Goal: Navigation & Orientation: Find specific page/section

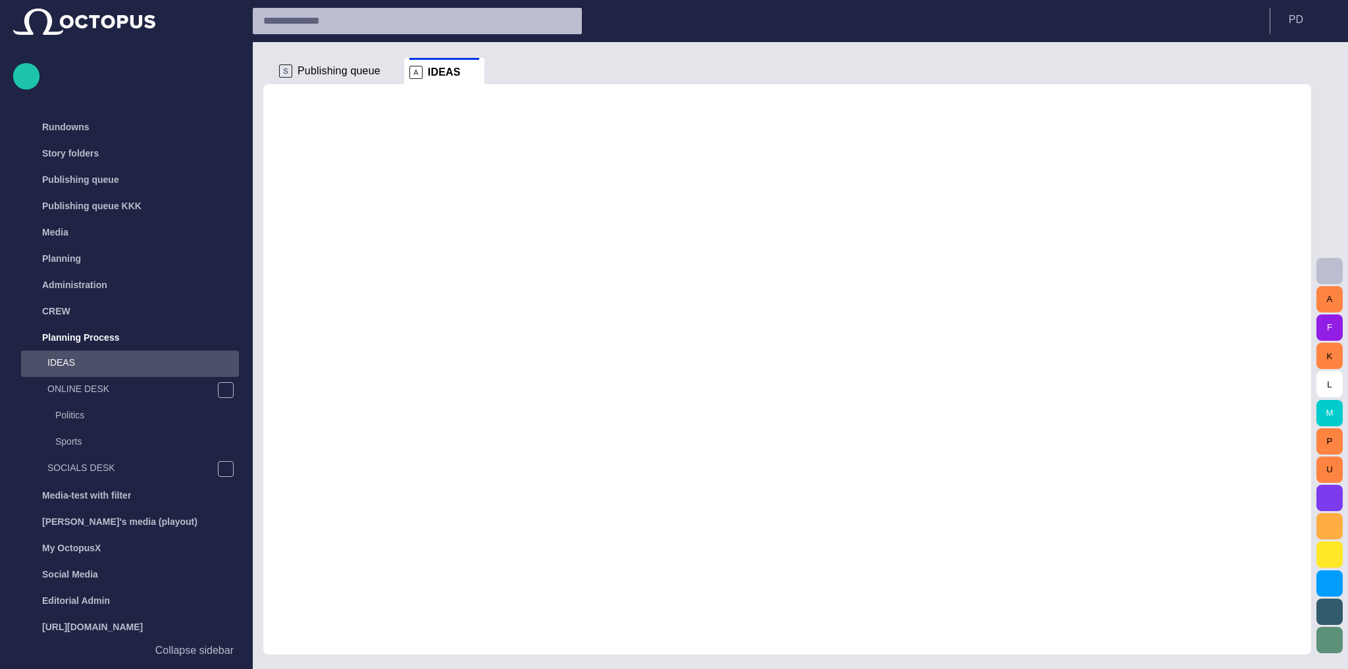
scroll to position [55, 0]
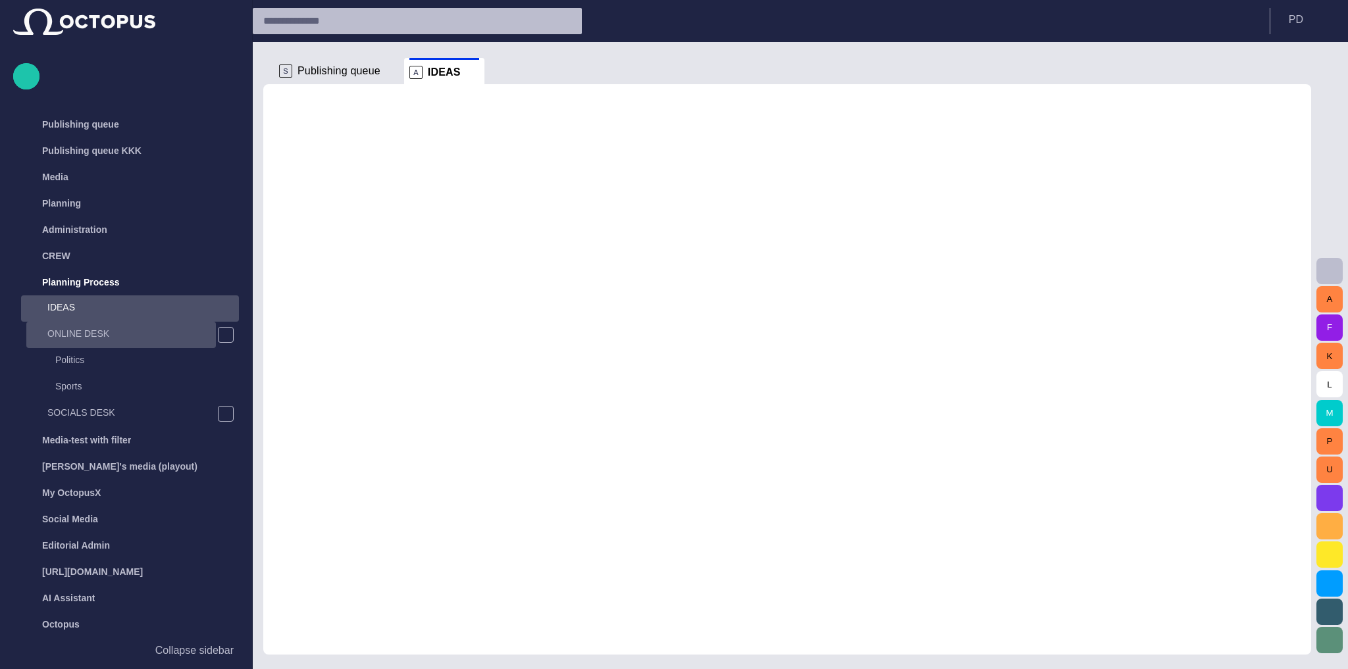
click at [105, 326] on div "ONLINE DESK" at bounding box center [122, 333] width 187 height 18
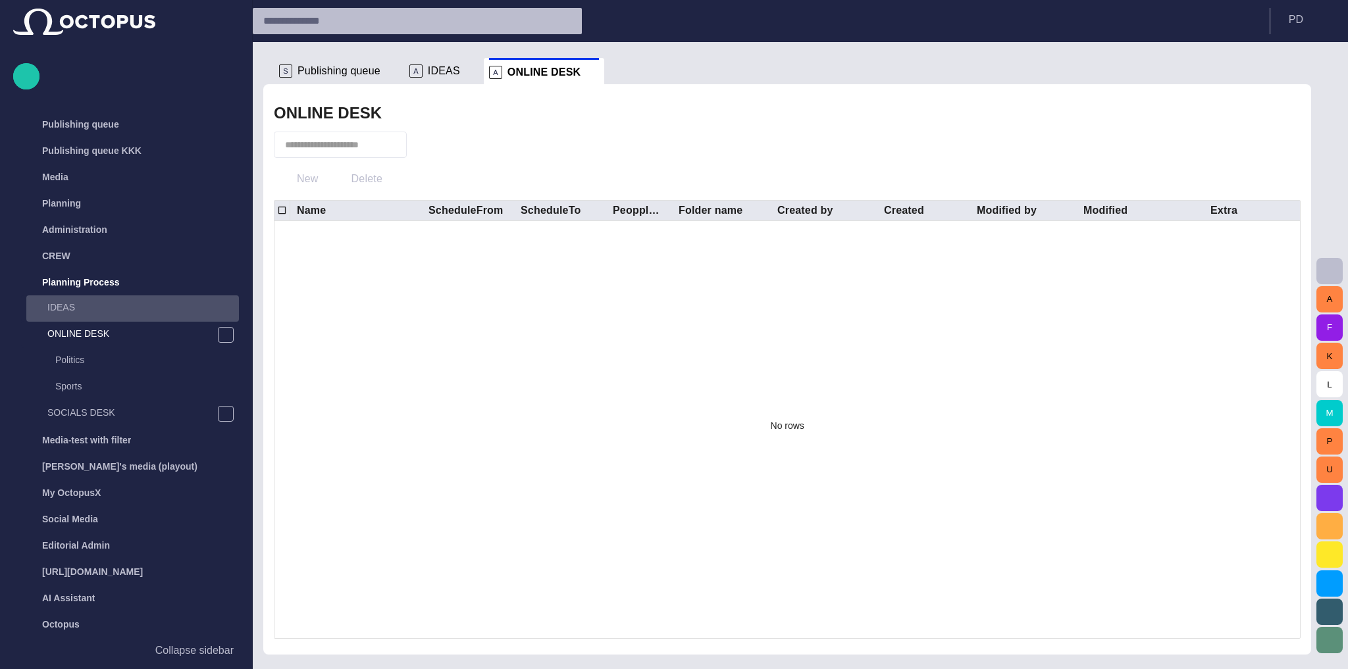
click at [111, 313] on p "IDEAS" at bounding box center [142, 307] width 191 height 13
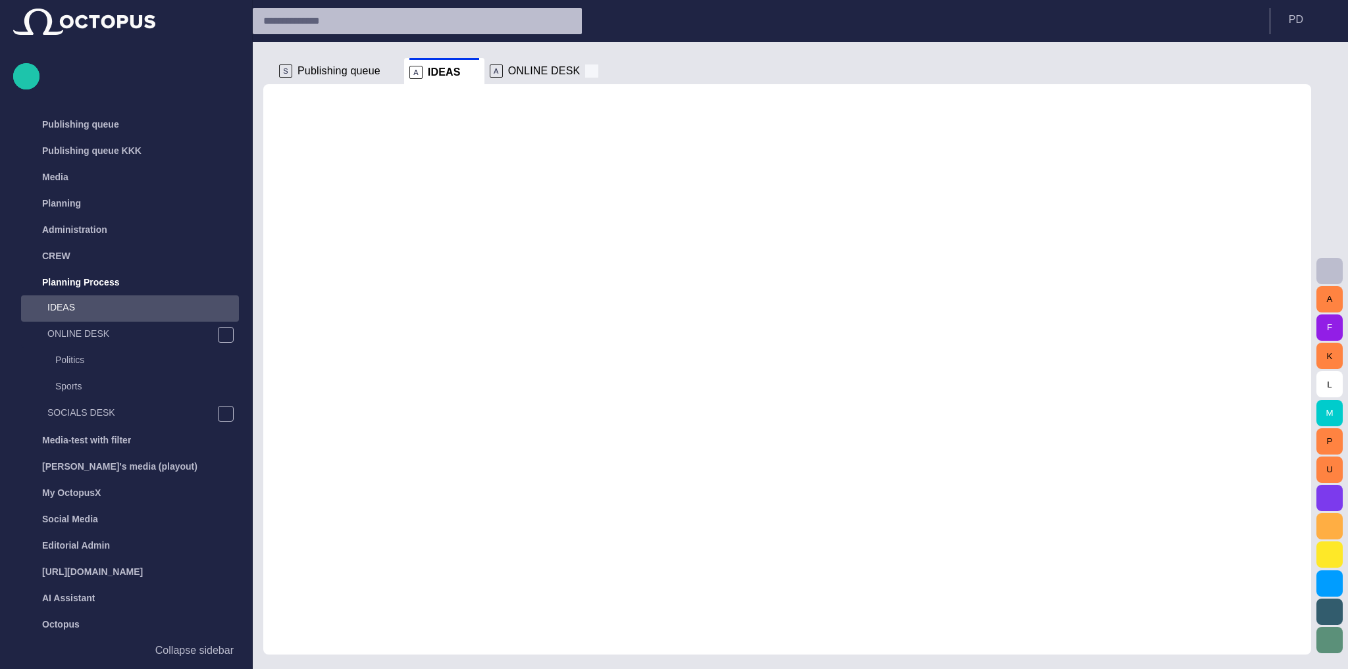
click at [585, 76] on span at bounding box center [591, 70] width 13 height 13
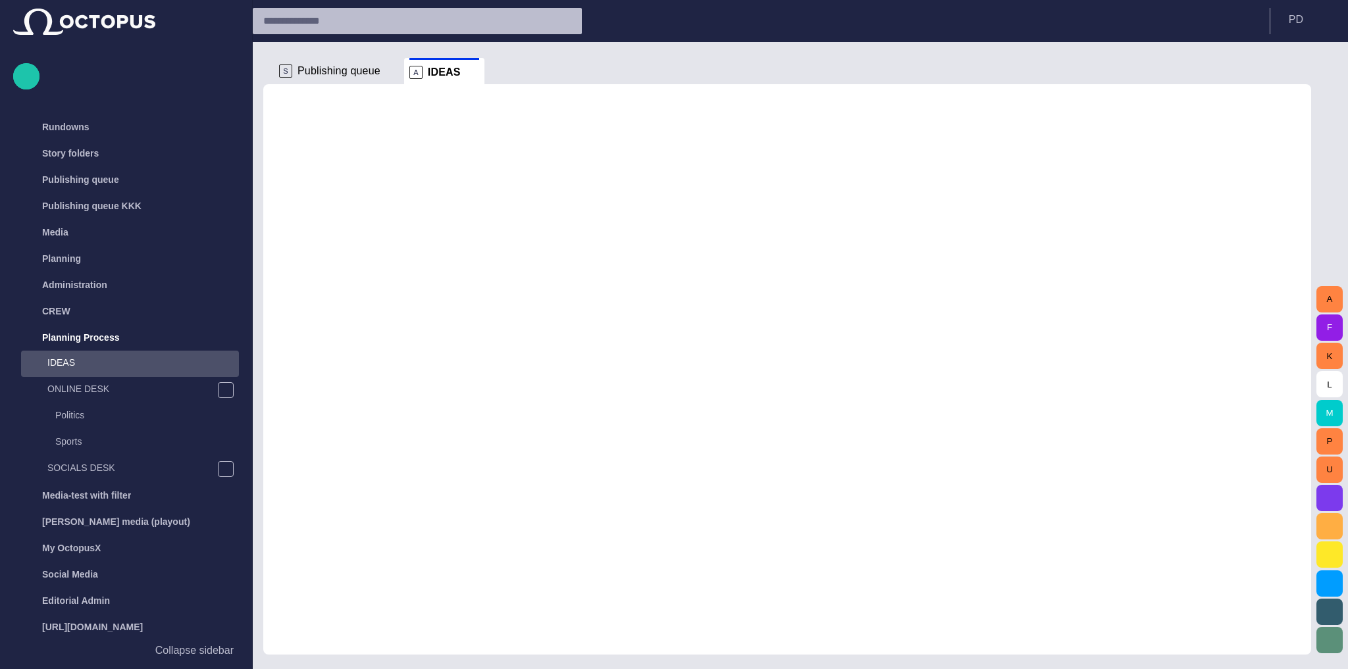
scroll to position [55, 0]
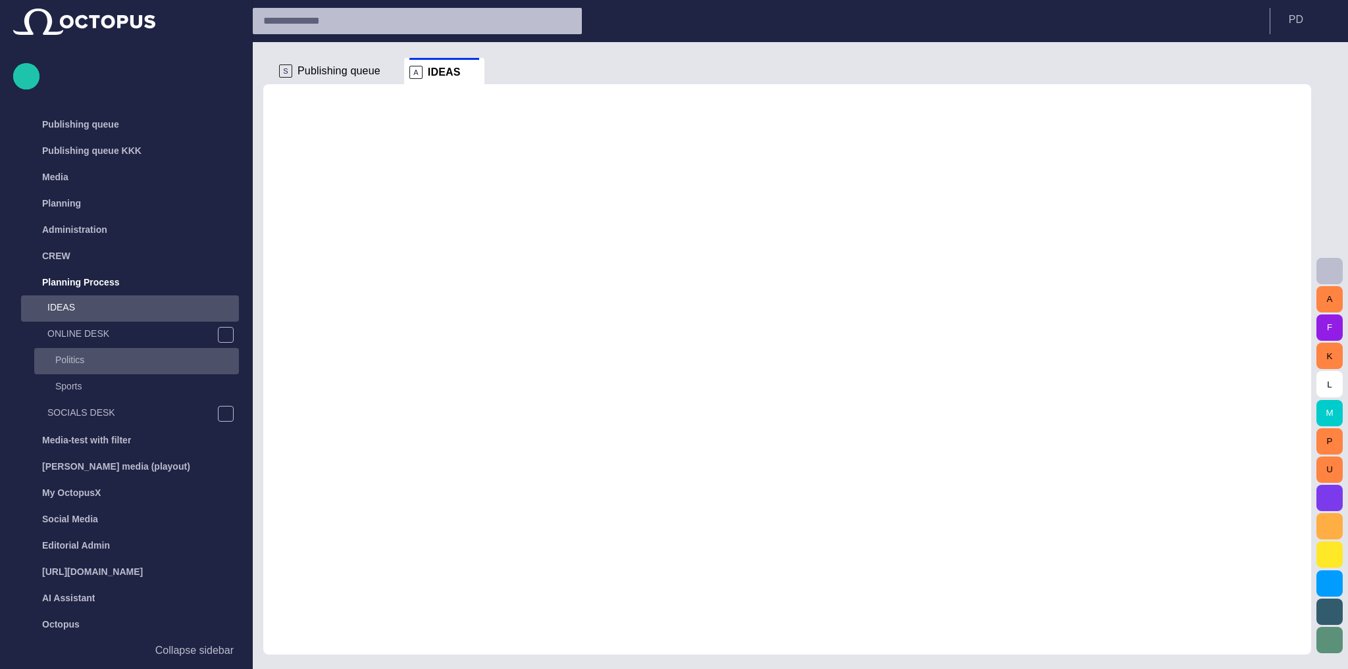
click at [141, 356] on p "Politics" at bounding box center [147, 359] width 184 height 13
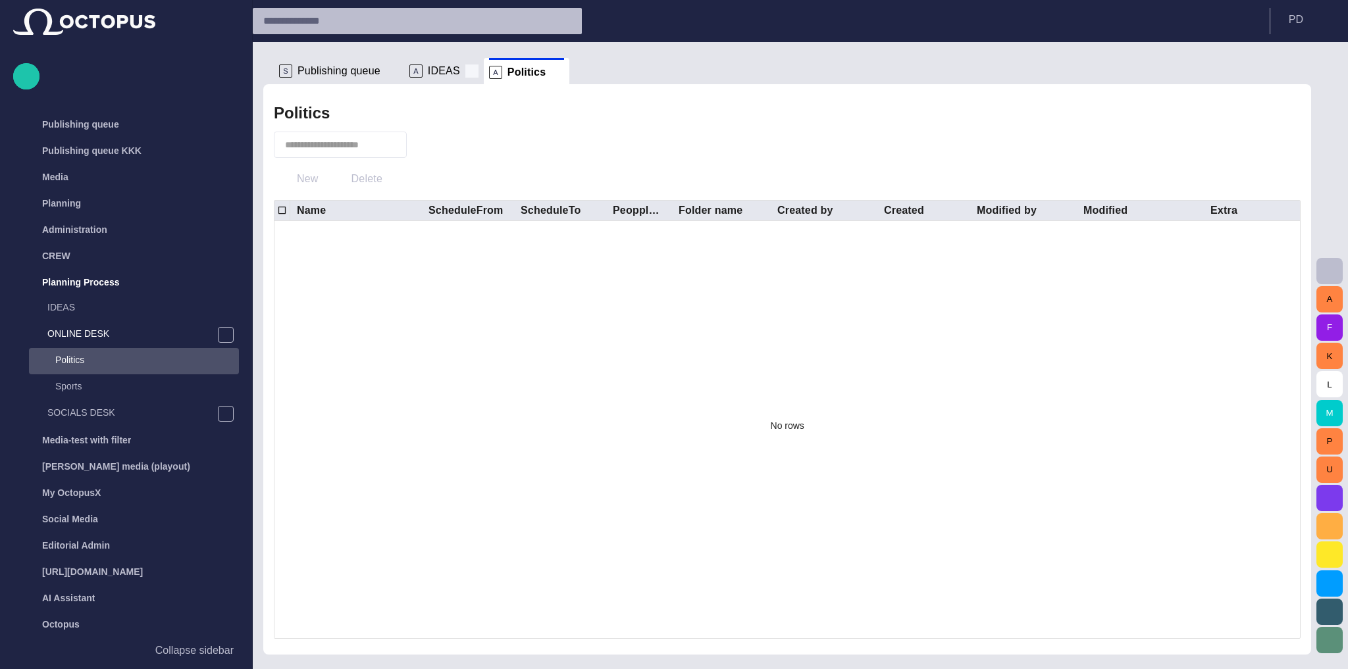
click at [466, 70] on span at bounding box center [471, 70] width 13 height 13
click at [471, 71] on span at bounding box center [477, 72] width 13 height 13
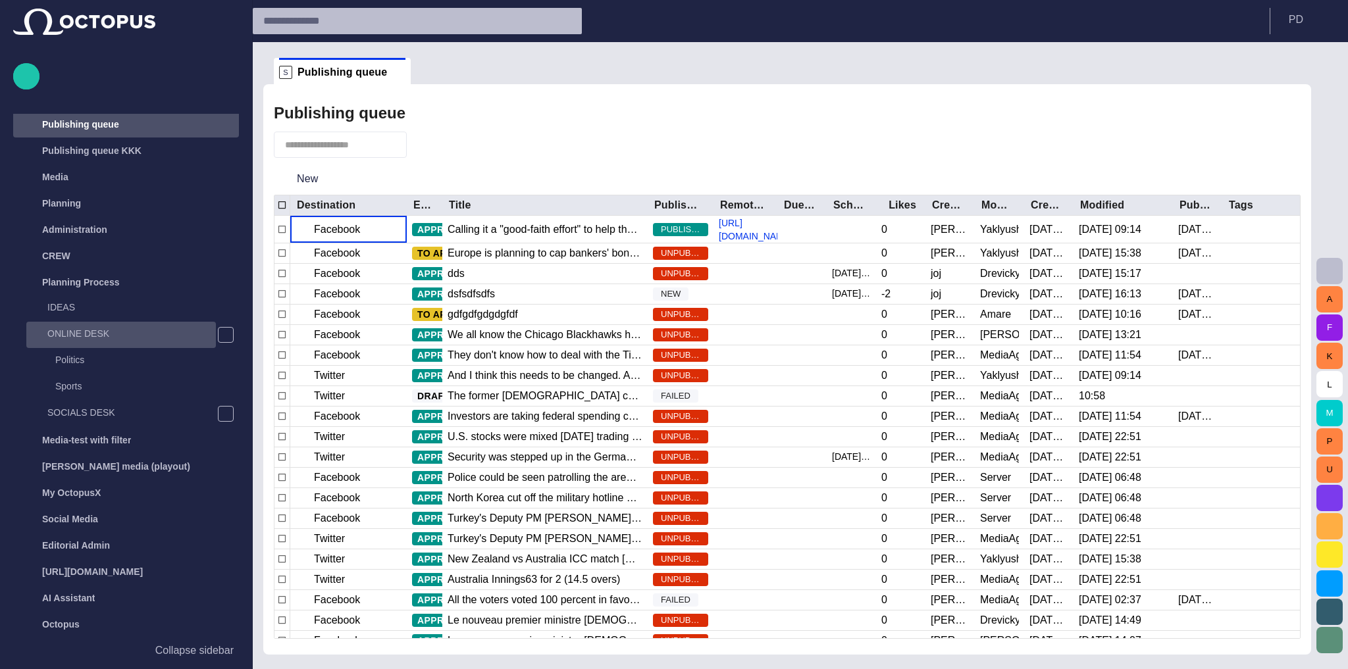
scroll to position [53, 0]
click at [111, 322] on div "IDEAS" at bounding box center [132, 311] width 213 height 26
click at [84, 317] on div "IDEAS" at bounding box center [134, 310] width 210 height 18
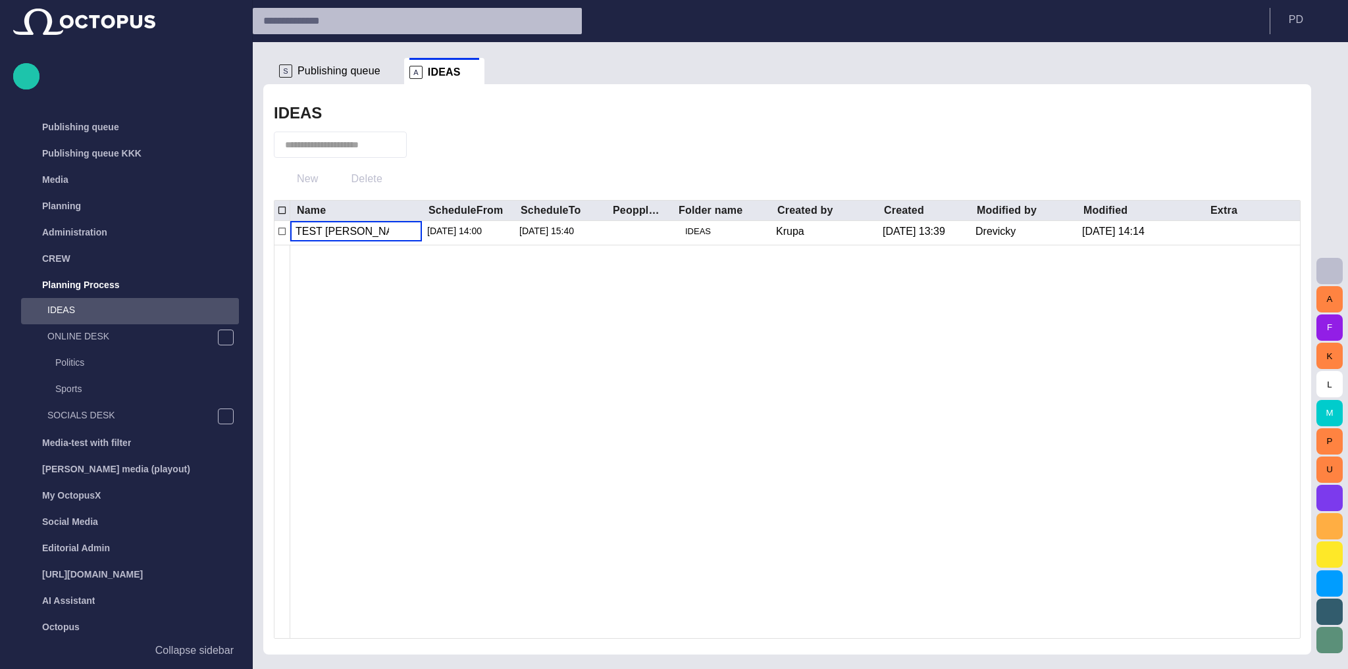
scroll to position [55, 0]
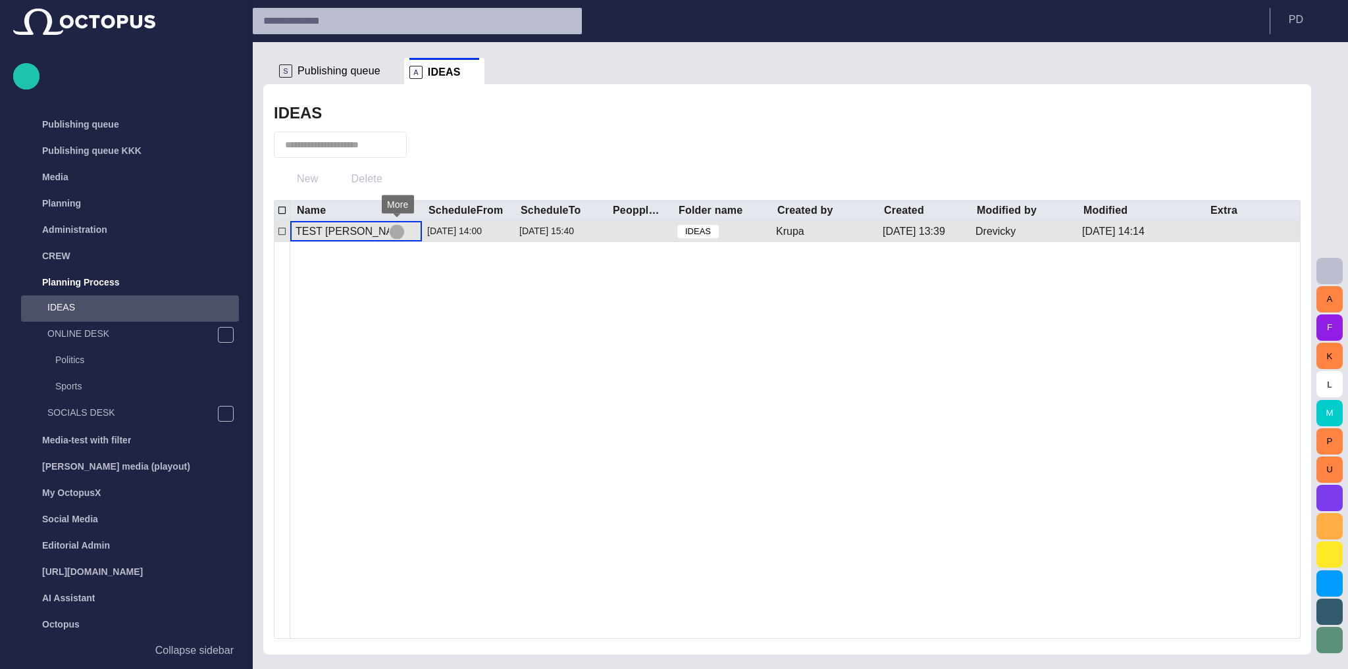
click at [328, 231] on div "TEST KRUPA" at bounding box center [353, 231] width 116 height 14
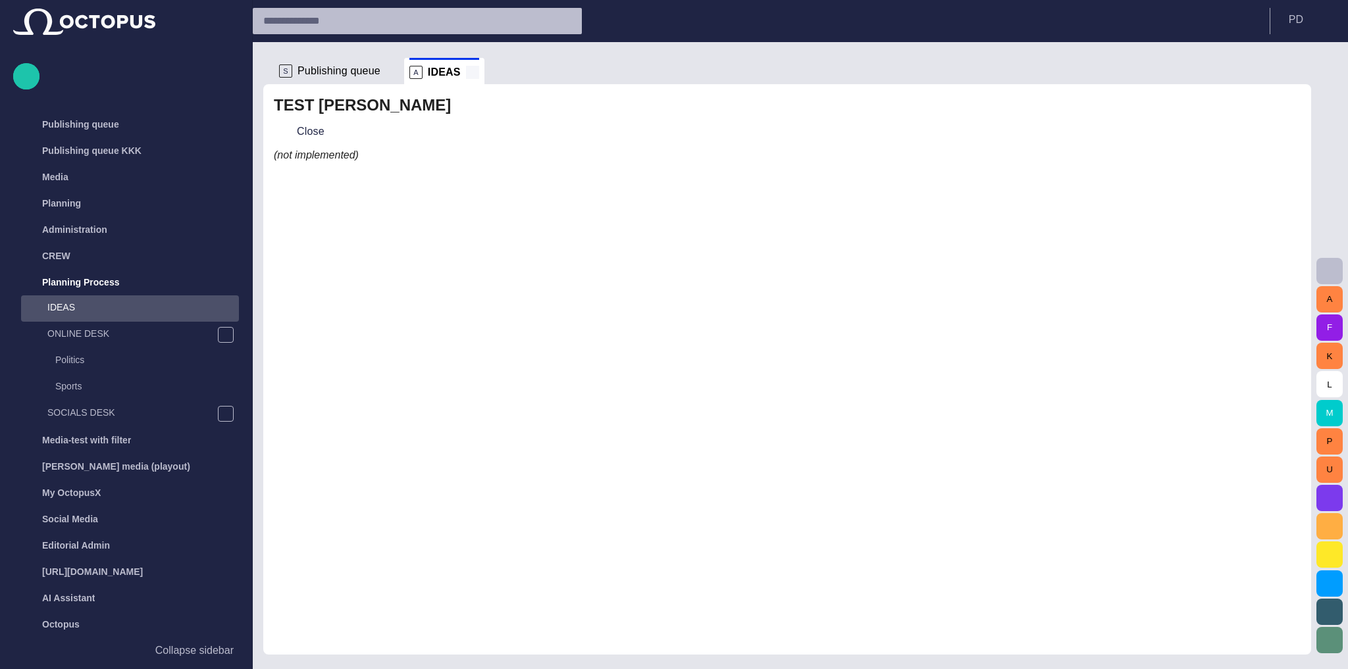
click at [466, 72] on span at bounding box center [472, 72] width 13 height 13
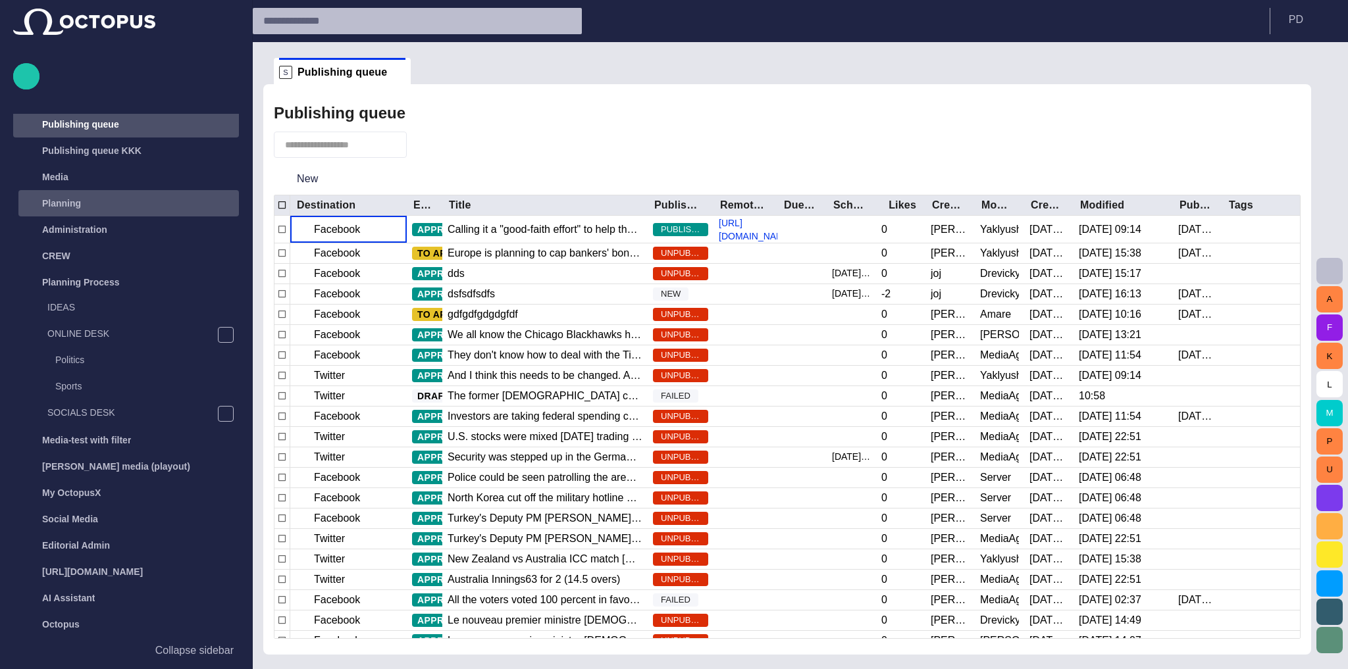
scroll to position [53, 0]
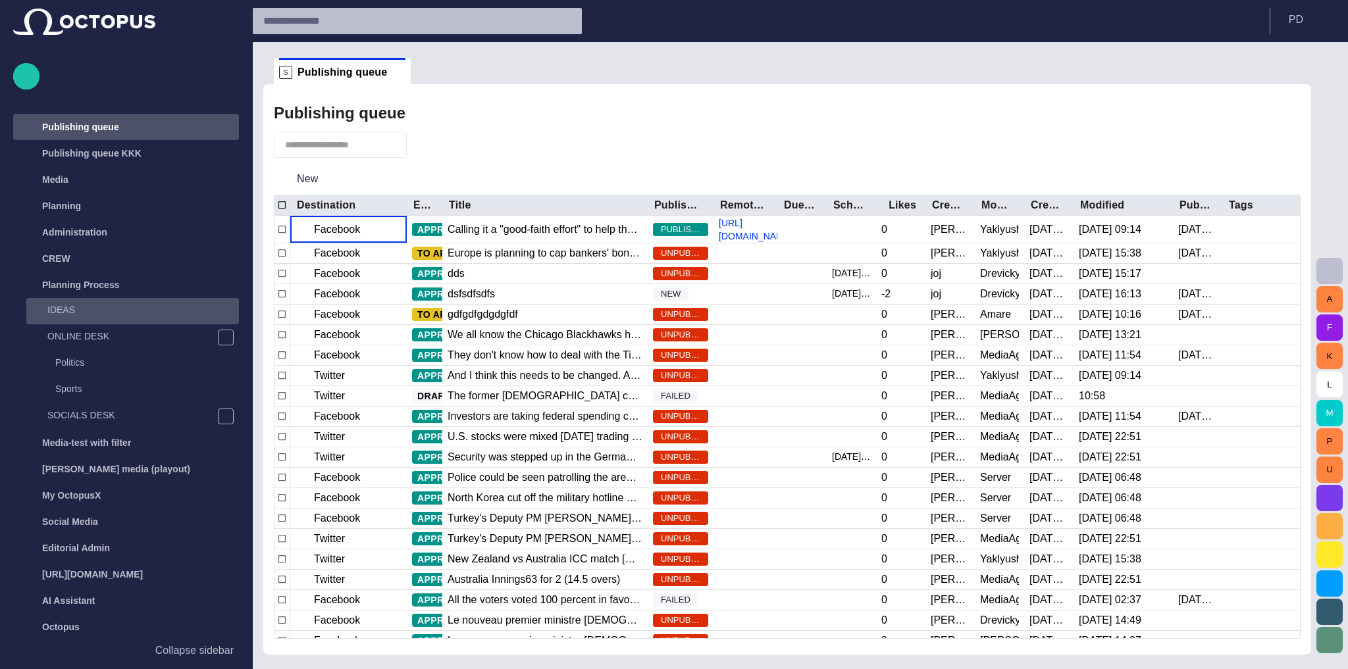
click at [95, 315] on p "IDEAS" at bounding box center [142, 309] width 191 height 13
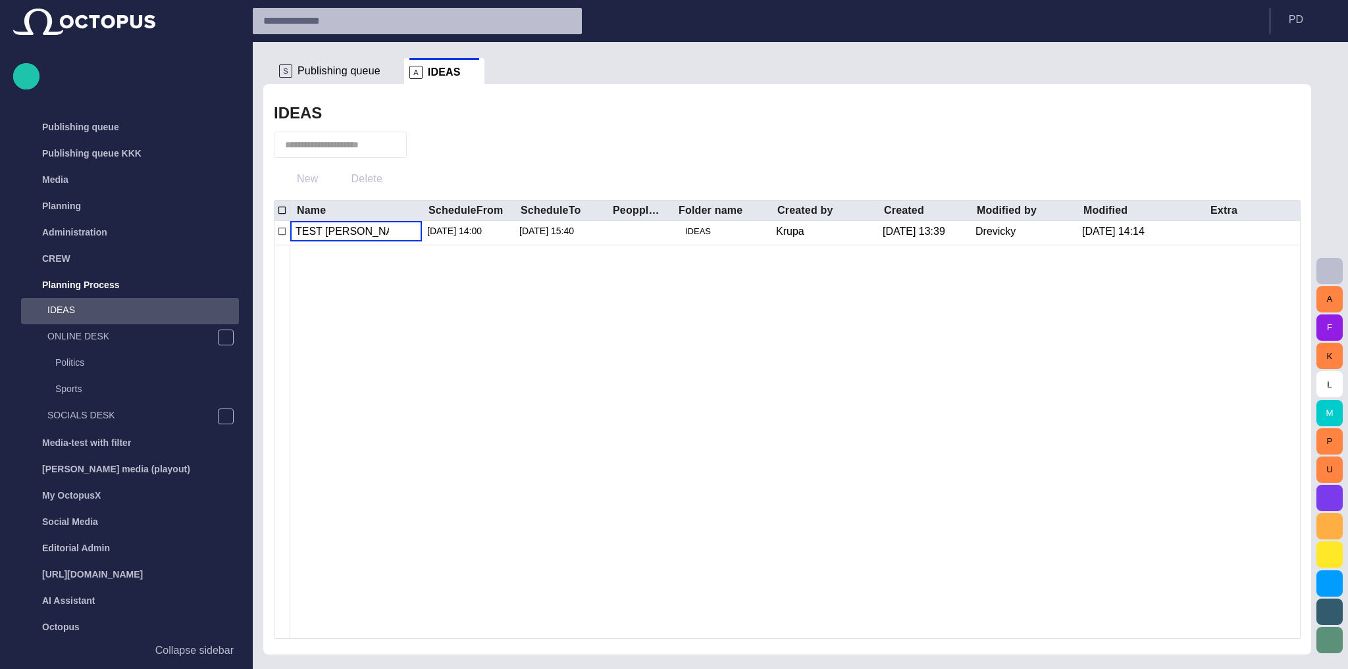
scroll to position [55, 0]
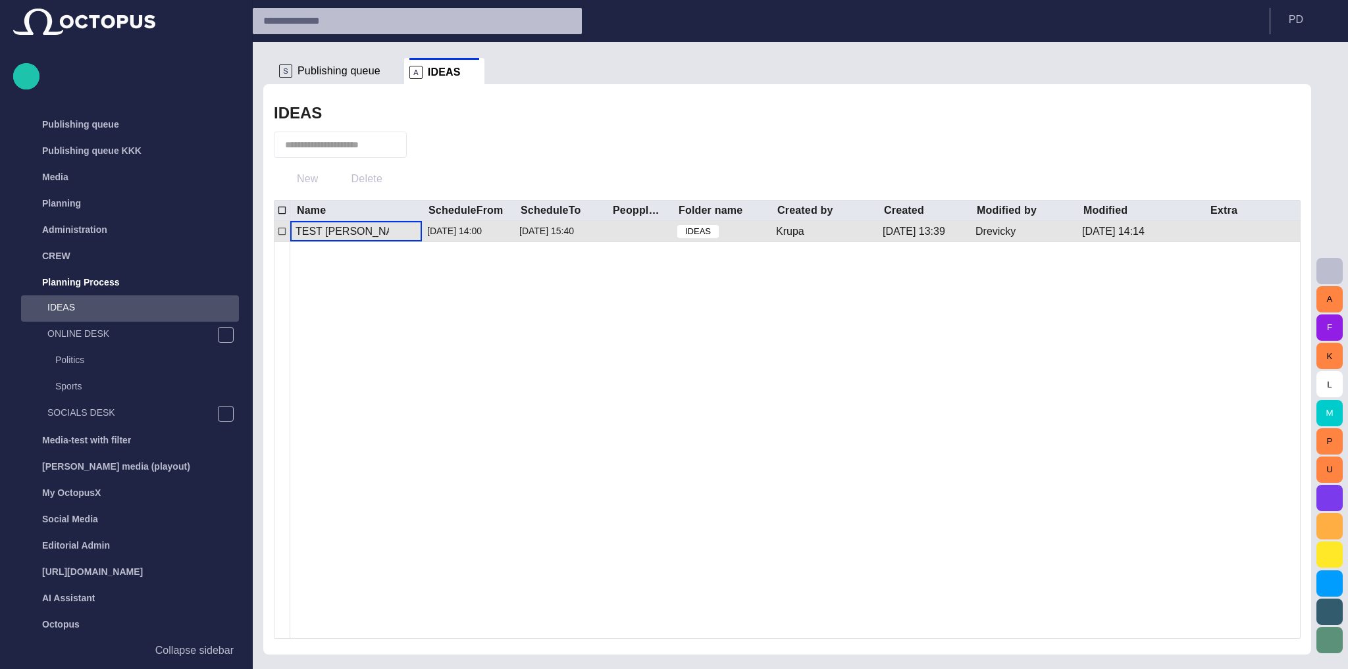
click at [347, 226] on div "TEST KRUPA" at bounding box center [353, 231] width 116 height 14
